Goal: Obtain resource: Obtain resource

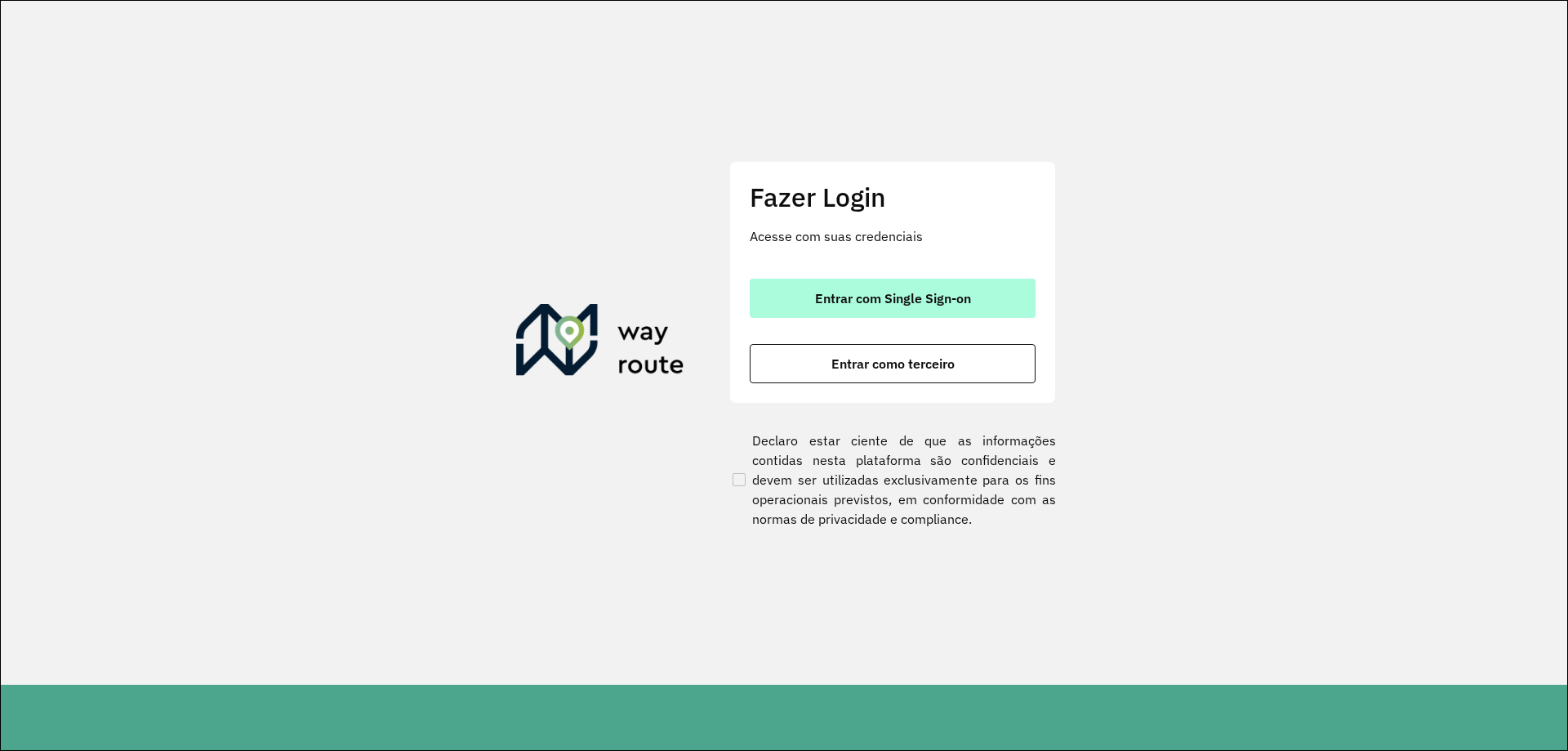
click at [965, 310] on button "Entrar com Single Sign-on" at bounding box center [892, 298] width 286 height 39
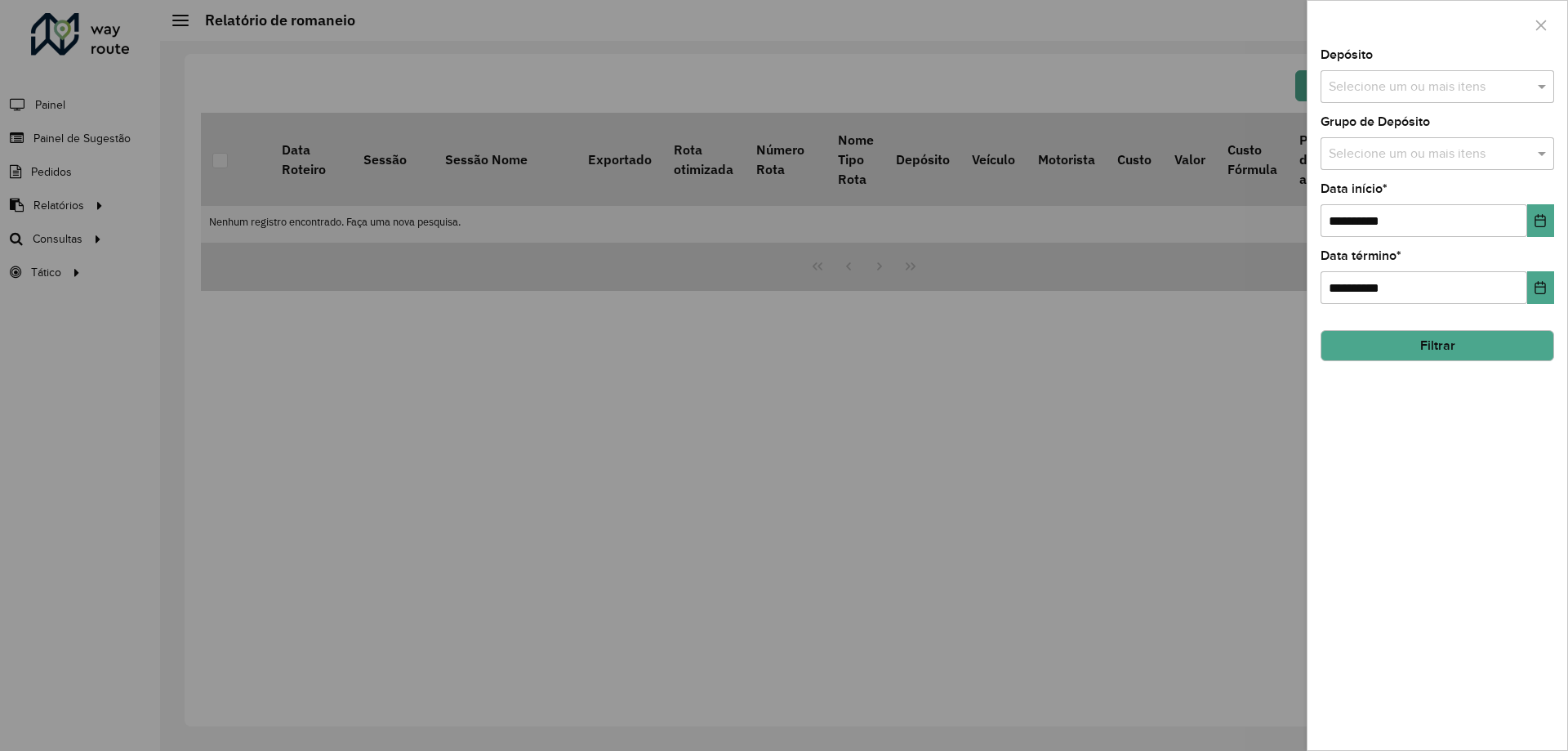
click at [558, 192] on div at bounding box center [784, 376] width 1568 height 751
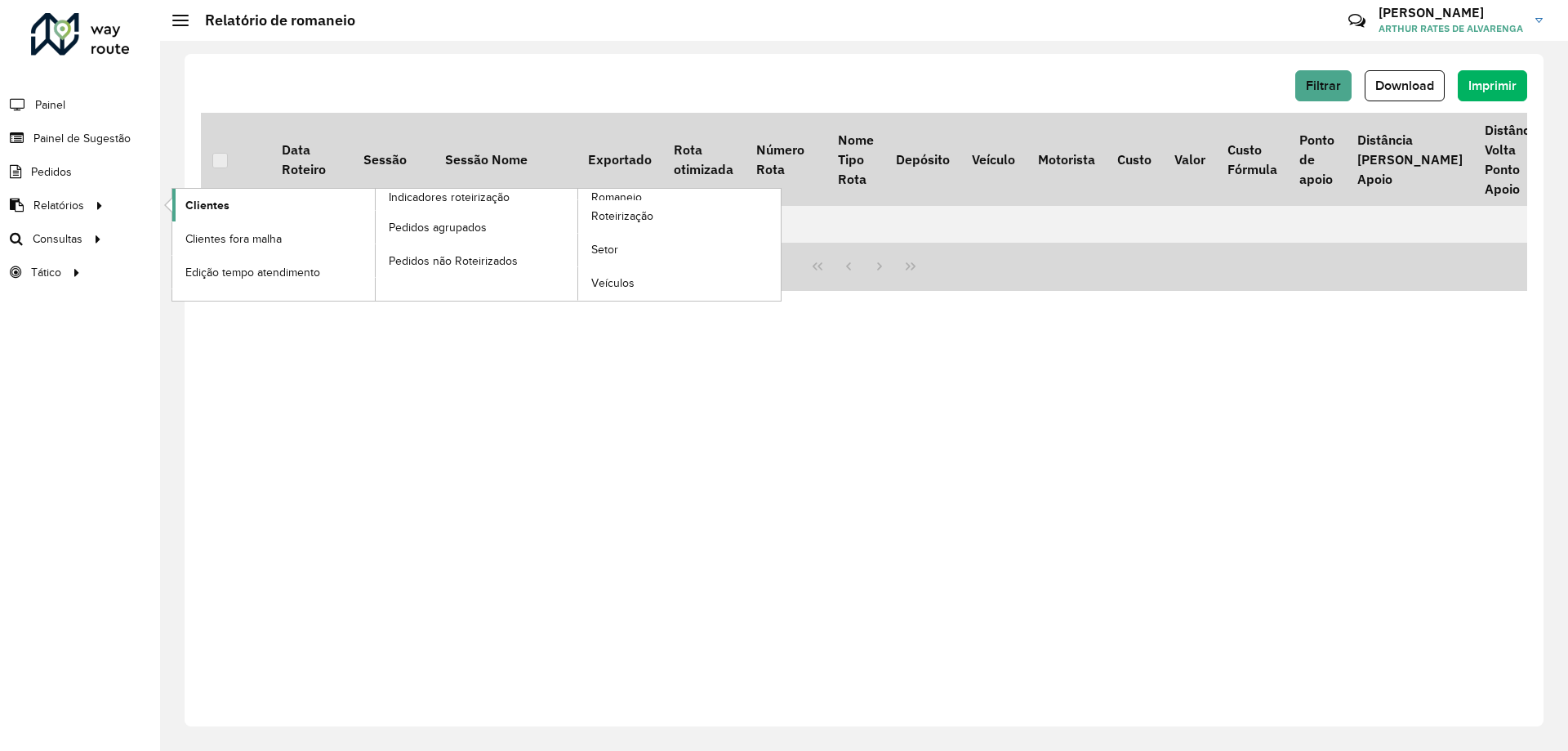
click at [193, 207] on span "Clientes" at bounding box center [207, 205] width 44 height 17
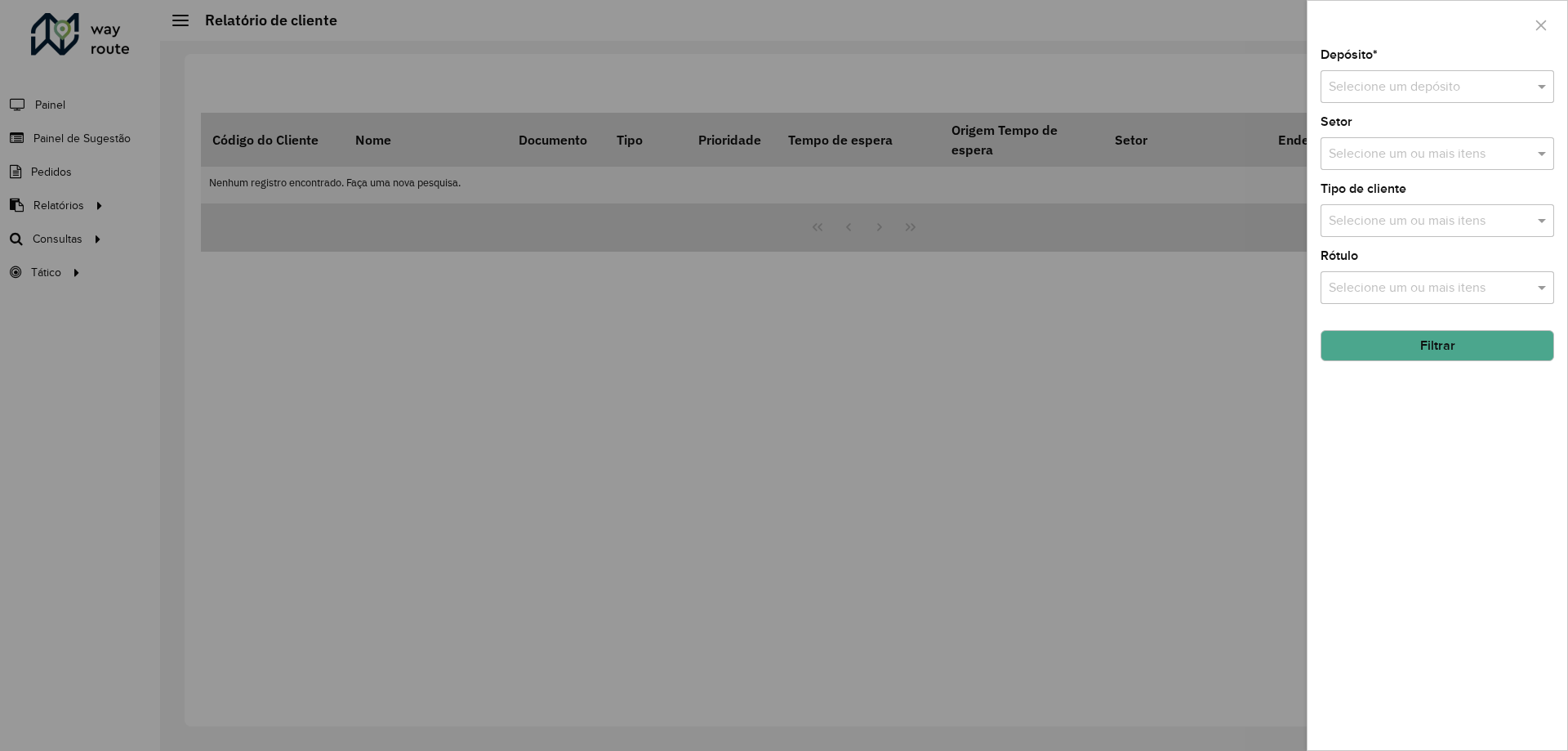
click at [1393, 81] on input "text" at bounding box center [1420, 87] width 185 height 20
click at [1360, 170] on div "CDD [GEOGRAPHIC_DATA]" at bounding box center [1437, 161] width 232 height 28
click at [1373, 160] on input "text" at bounding box center [1429, 154] width 209 height 20
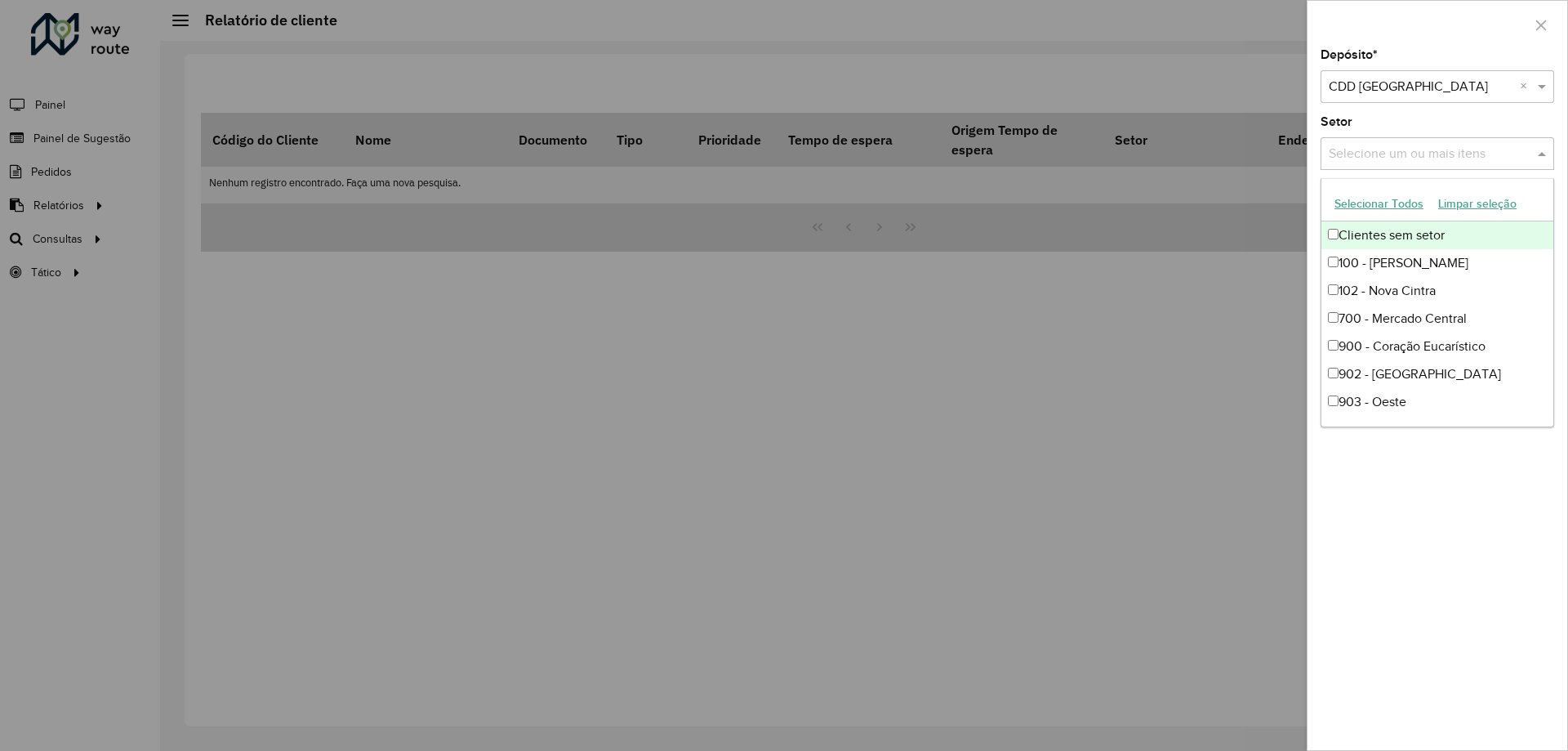
click at [1373, 160] on input "text" at bounding box center [1429, 154] width 209 height 20
click at [1353, 574] on div "Depósito * Selecione um depósito × CDD [GEOGRAPHIC_DATA] × Setor Selecione um o…" at bounding box center [1436, 400] width 259 height 701
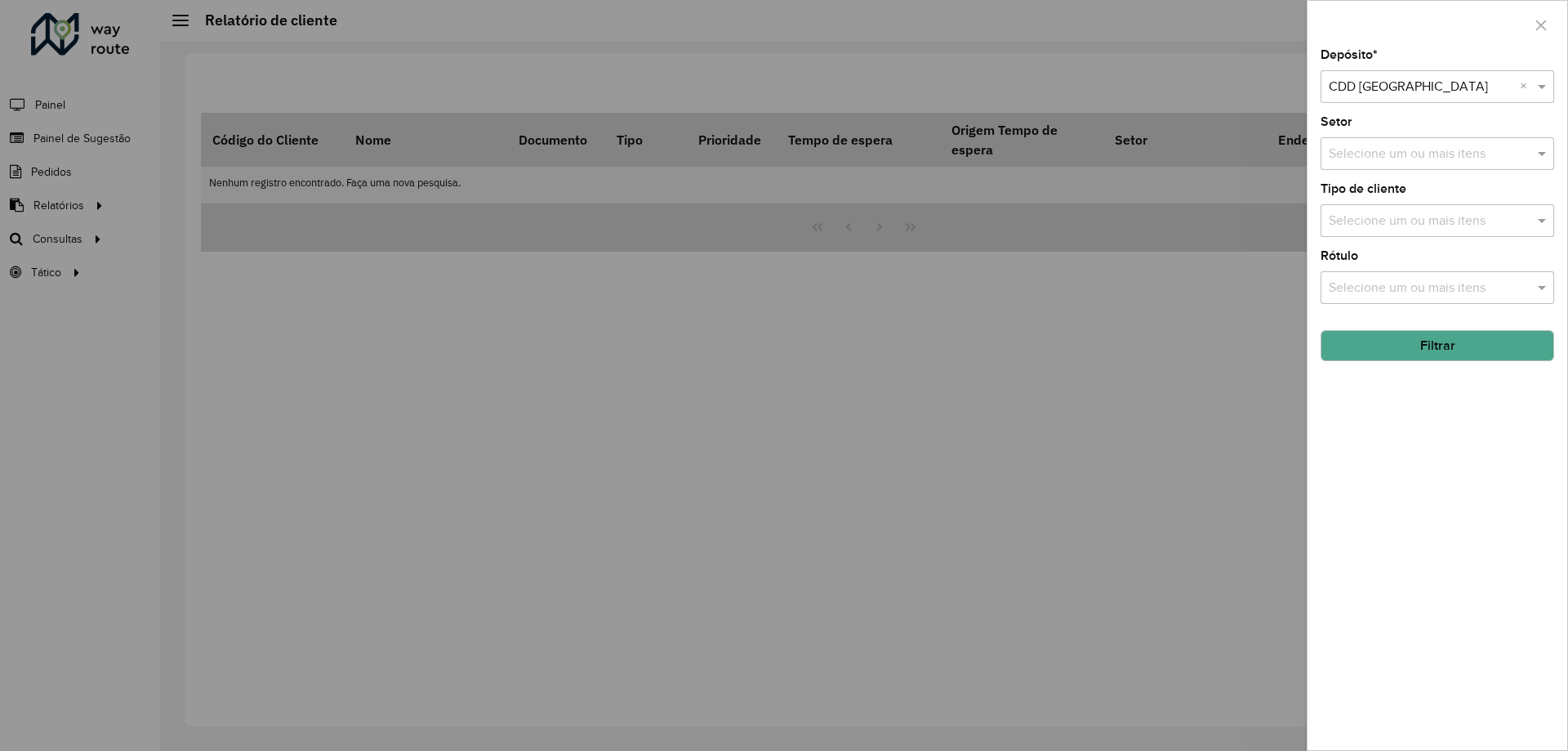
click at [1459, 346] on button "Filtrar" at bounding box center [1437, 345] width 234 height 31
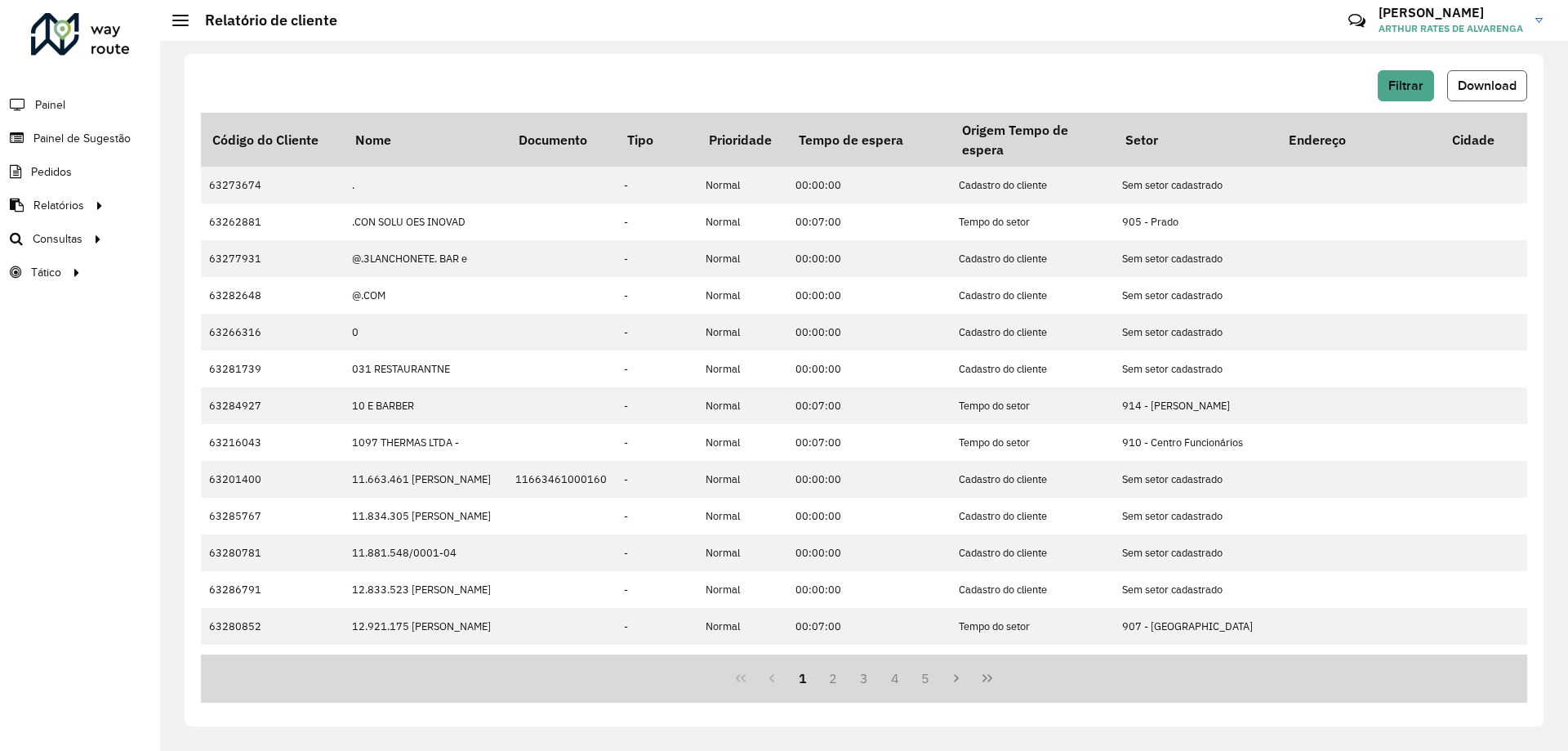
click at [1490, 97] on button "Download" at bounding box center [1487, 86] width 80 height 31
